Goal: Task Accomplishment & Management: Manage account settings

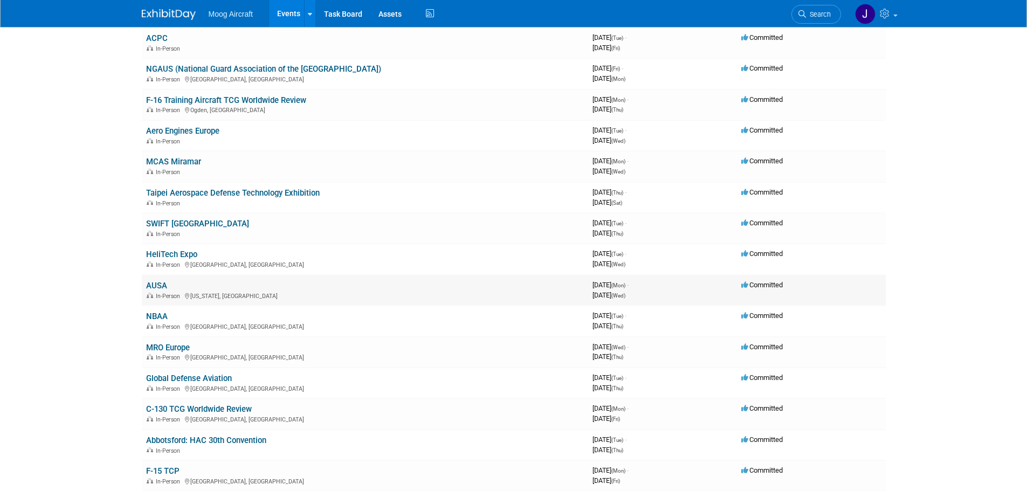
scroll to position [108, 0]
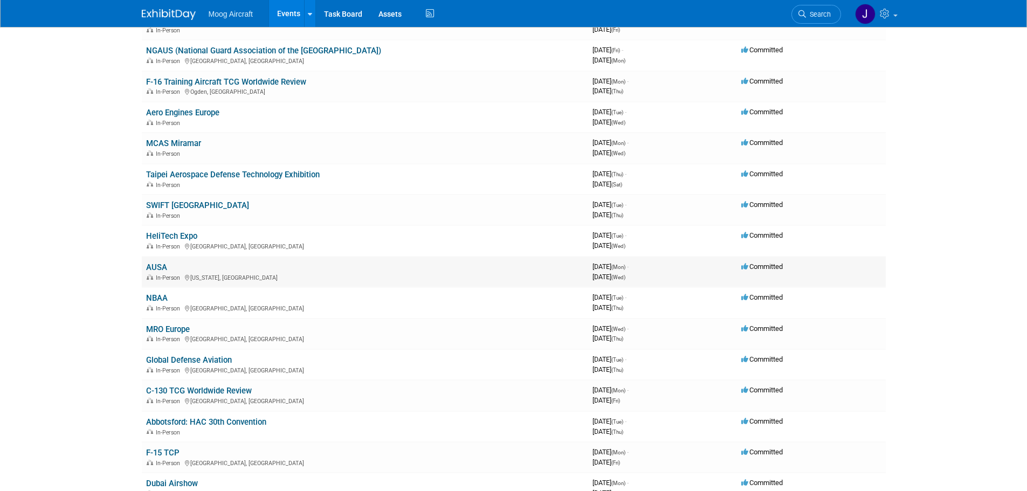
click at [156, 267] on link "AUSA" at bounding box center [156, 267] width 21 height 10
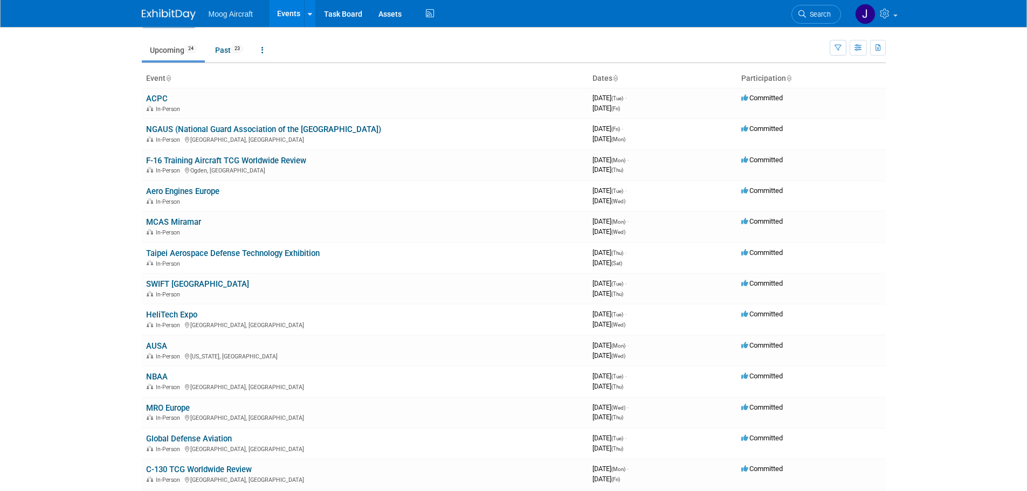
scroll to position [54, 0]
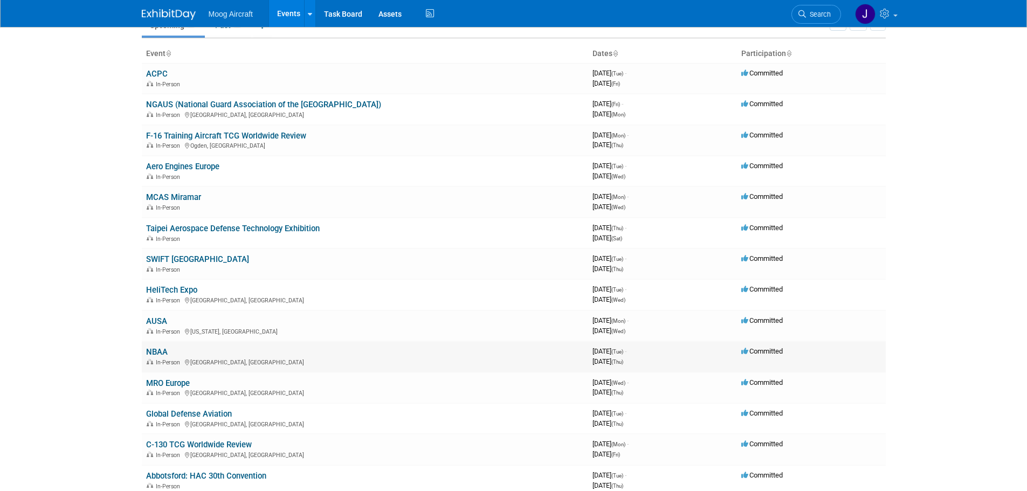
click at [747, 353] on icon at bounding box center [745, 351] width 8 height 7
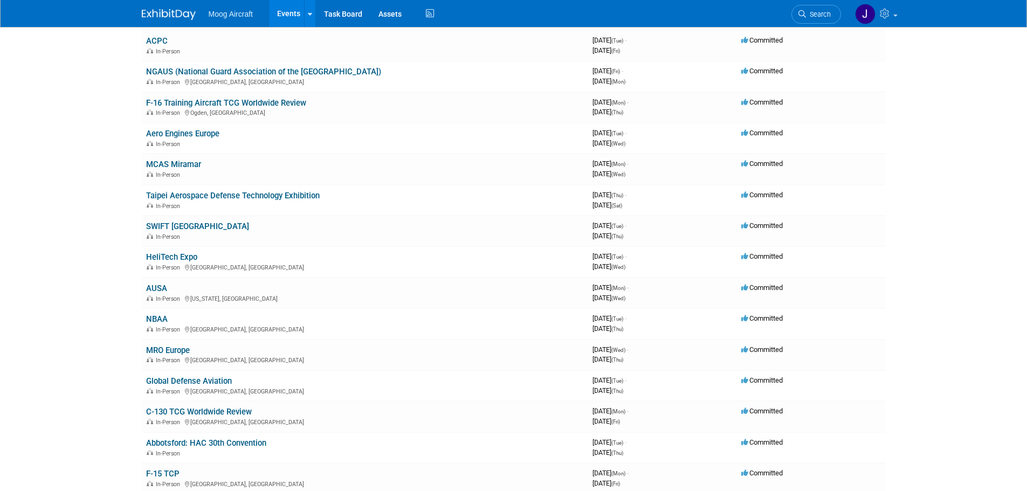
scroll to position [108, 0]
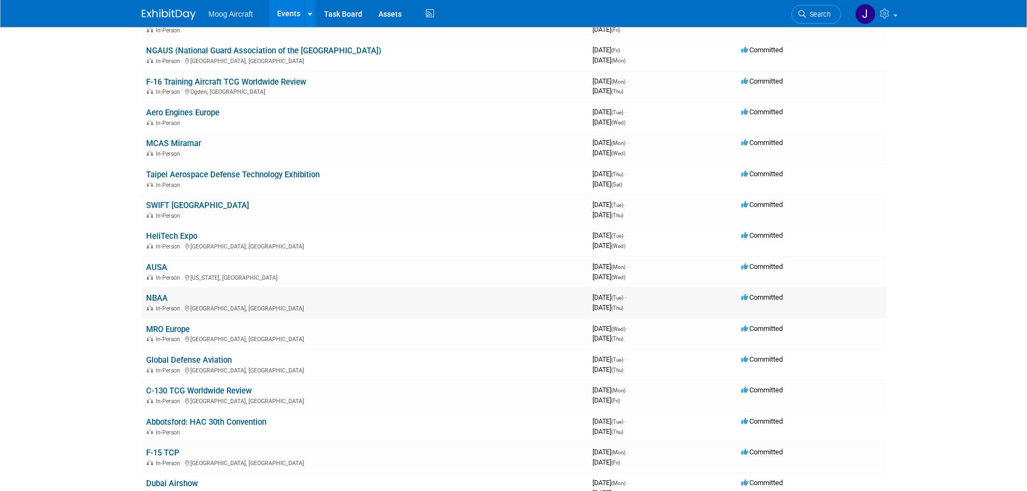
click at [157, 295] on link "NBAA" at bounding box center [157, 298] width 22 height 10
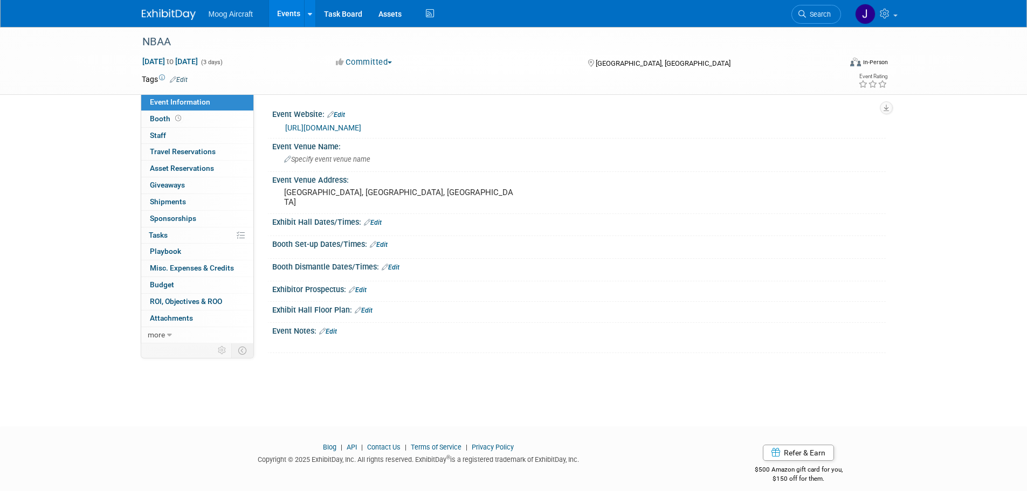
click at [392, 62] on span "button" at bounding box center [390, 62] width 4 height 2
click at [379, 107] on link "Not Going" at bounding box center [375, 109] width 85 height 15
click at [287, 13] on link "Events" at bounding box center [288, 13] width 39 height 27
